Goal: Information Seeking & Learning: Learn about a topic

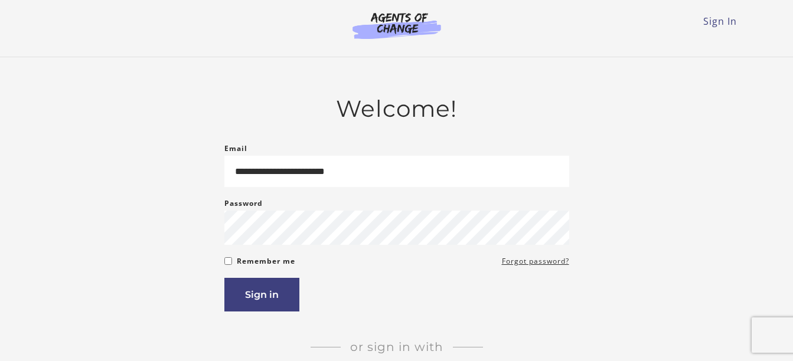
type input "**********"
click at [256, 306] on button "Sign in" at bounding box center [261, 295] width 75 height 34
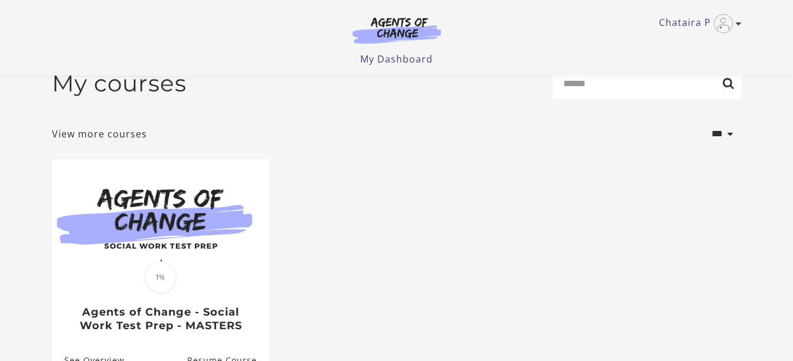
scroll to position [47, 0]
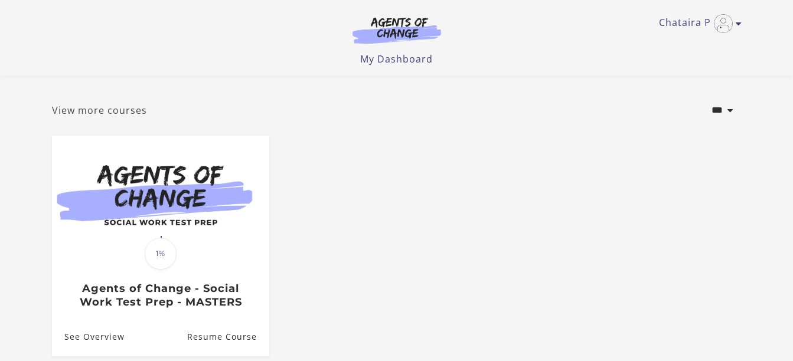
click at [124, 113] on link "View more courses" at bounding box center [99, 110] width 95 height 14
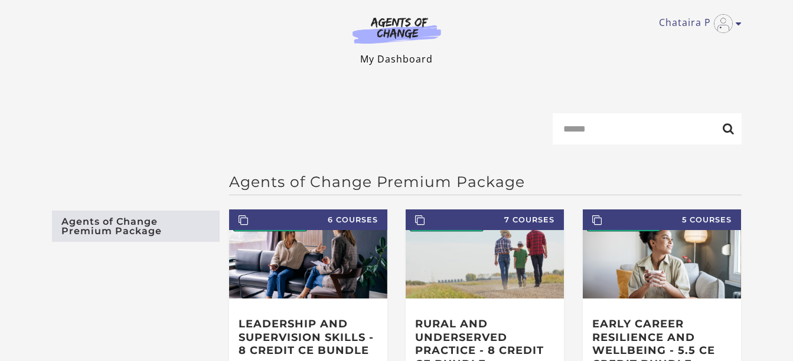
click at [383, 57] on link "My Dashboard" at bounding box center [396, 59] width 73 height 13
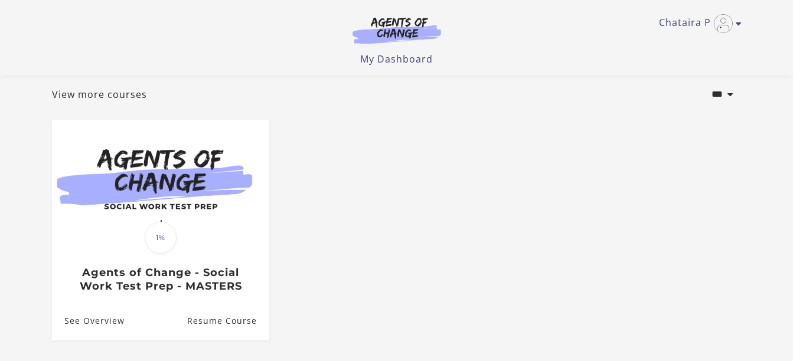
scroll to position [71, 0]
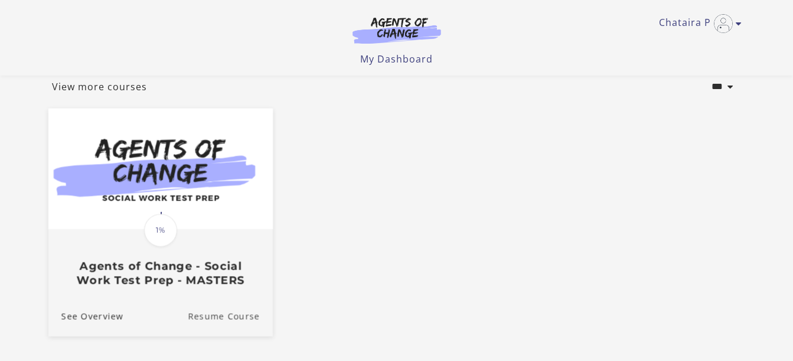
click at [223, 318] on link "Resume Course" at bounding box center [230, 317] width 85 height 40
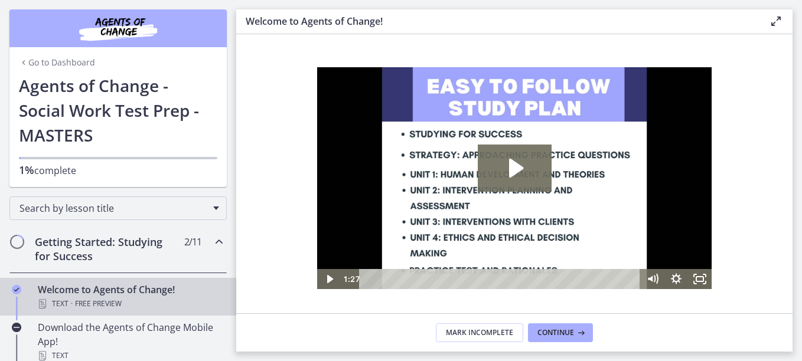
click at [781, 309] on section "Welcome! We are grateful that you have placed your trust in Agents of Change to…" at bounding box center [514, 173] width 556 height 279
click at [577, 329] on icon at bounding box center [580, 332] width 12 height 9
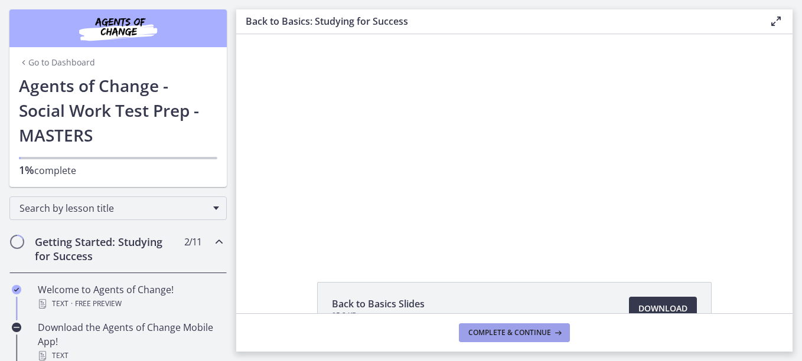
click at [516, 337] on span "Complete & continue" at bounding box center [509, 332] width 83 height 9
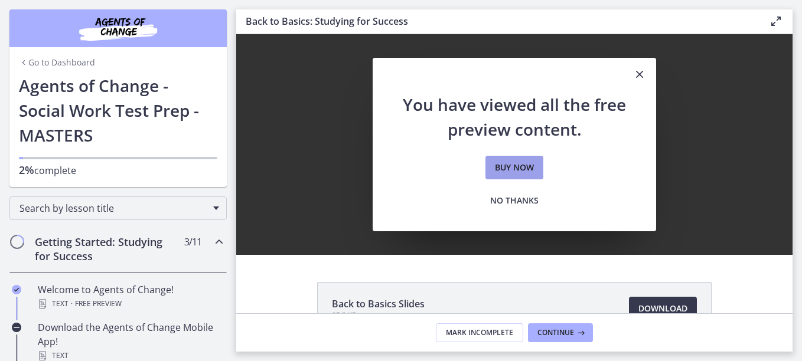
click at [514, 167] on span "Buy now" at bounding box center [514, 168] width 39 height 14
